Goal: Task Accomplishment & Management: Complete application form

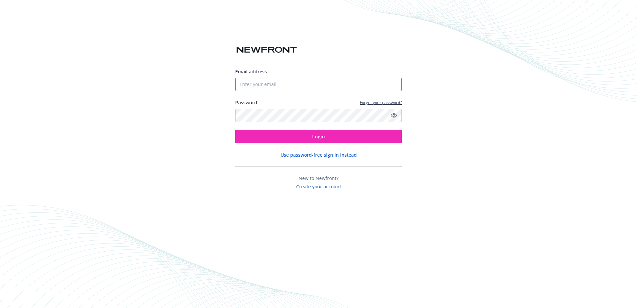
click at [281, 87] on input "Email address" at bounding box center [318, 84] width 167 height 13
type input "[PERSON_NAME][EMAIL_ADDRESS][PERSON_NAME][DOMAIN_NAME]"
click at [235, 130] on button "Login" at bounding box center [318, 136] width 167 height 13
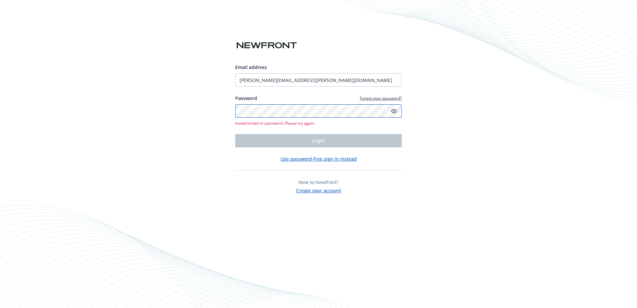
click at [231, 115] on div "Email address alexis.hensley@fisherpaykel.com Password Forgot your password? In…" at bounding box center [318, 154] width 637 height 308
click at [229, 115] on div "Email address alexis.hensley@fisherpaykel.com Password Forgot your password? In…" at bounding box center [318, 154] width 637 height 308
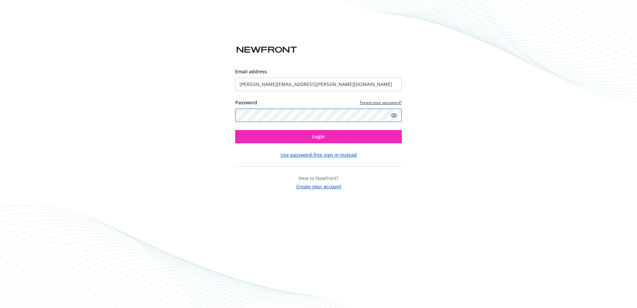
click at [235, 130] on button "Login" at bounding box center [318, 136] width 167 height 13
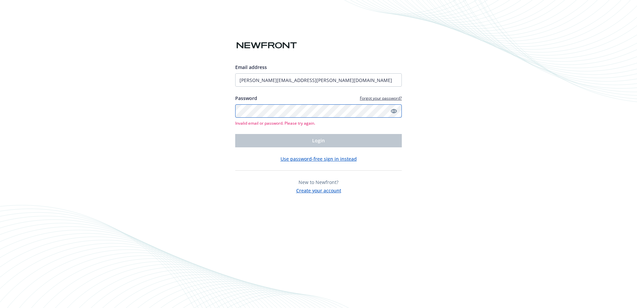
click at [220, 114] on div "Email address alexis.hensley@fisherpaykel.com Password Forgot your password? In…" at bounding box center [318, 154] width 637 height 308
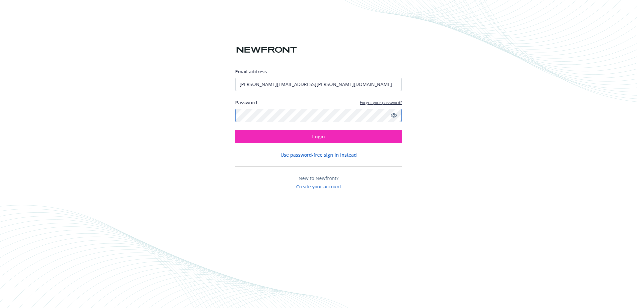
click at [235, 130] on button "Login" at bounding box center [318, 136] width 167 height 13
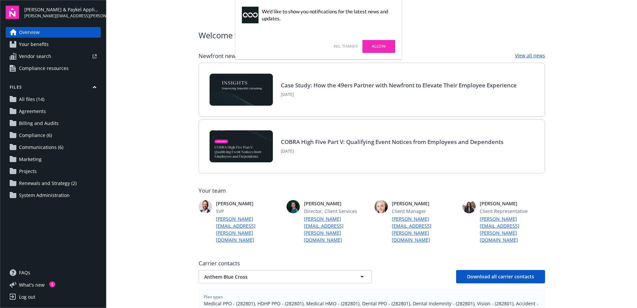
click at [50, 100] on link "All files (14)" at bounding box center [53, 99] width 95 height 11
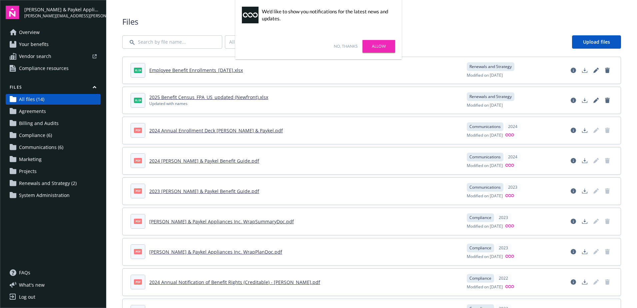
click at [378, 47] on link "Allow" at bounding box center [379, 46] width 33 height 13
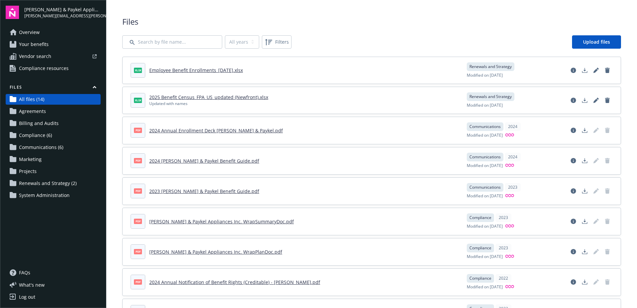
click at [75, 183] on link "Renewals and Strategy (2)" at bounding box center [53, 183] width 95 height 11
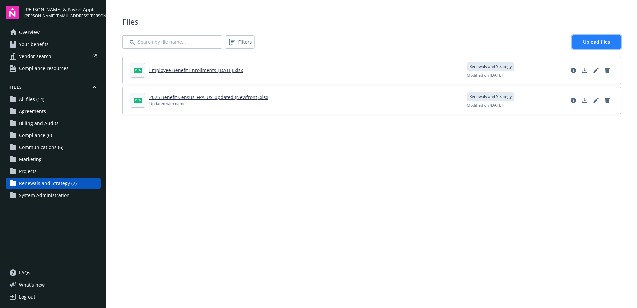
click at [601, 45] on span "Upload files" at bounding box center [596, 42] width 27 height 6
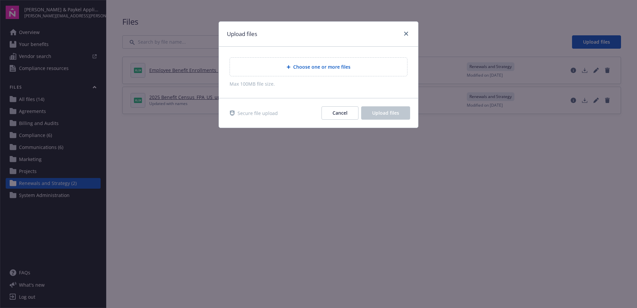
click at [321, 73] on div "Choose one or more files" at bounding box center [318, 67] width 177 height 18
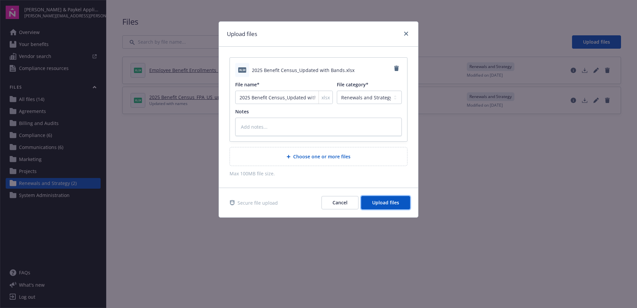
click at [395, 203] on span "Upload files" at bounding box center [385, 202] width 27 height 6
type textarea "x"
